Goal: Information Seeking & Learning: Learn about a topic

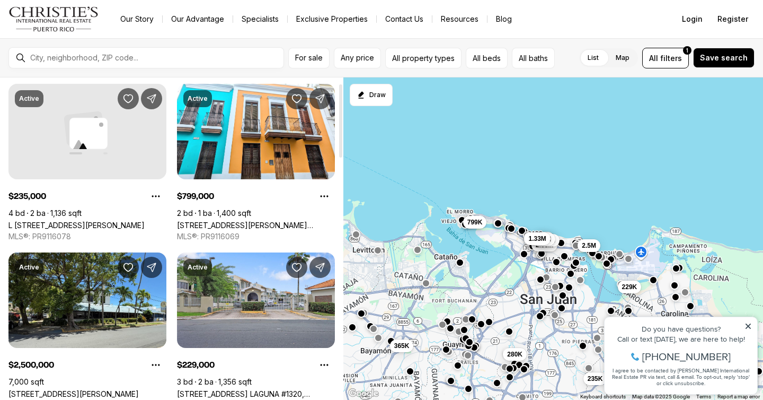
scroll to position [36, 0]
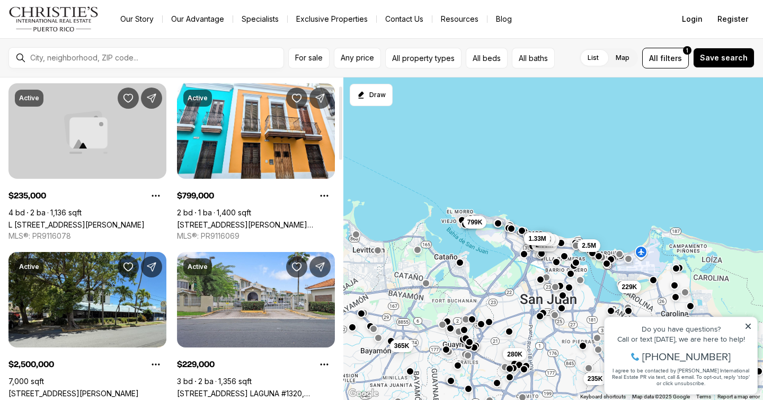
click at [95, 220] on link "L [STREET_ADDRESS][PERSON_NAME]" at bounding box center [76, 224] width 136 height 9
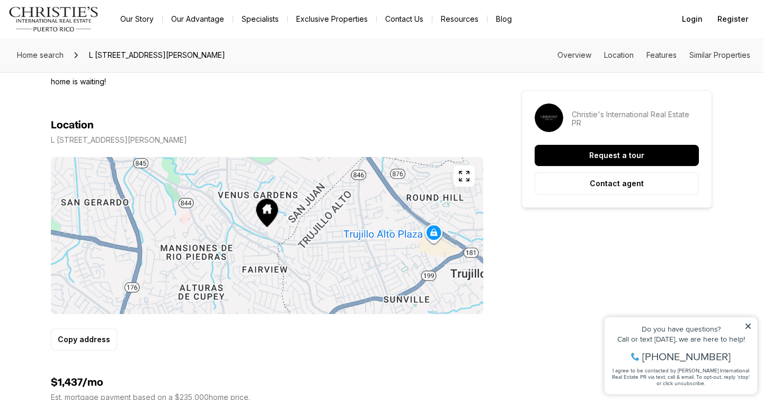
scroll to position [526, 0]
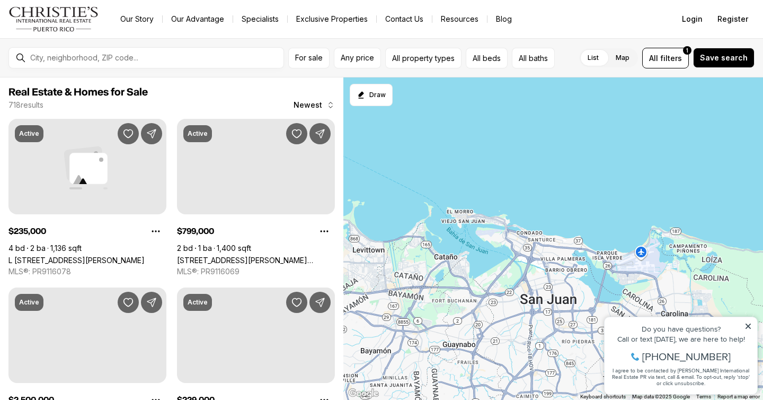
scroll to position [36, 0]
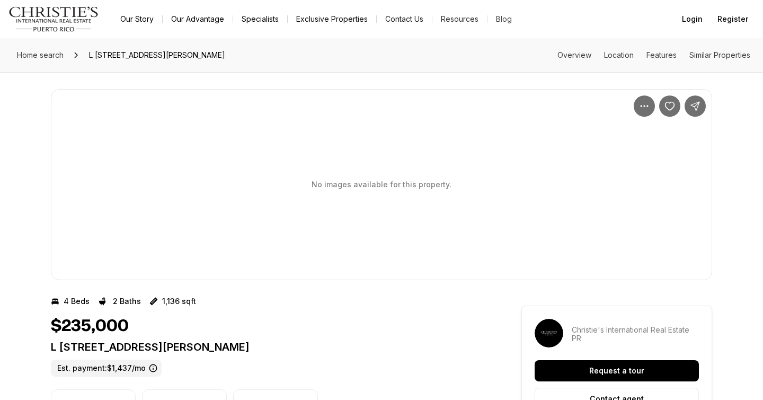
scroll to position [522, 0]
